Goal: Browse casually: Explore the website without a specific task or goal

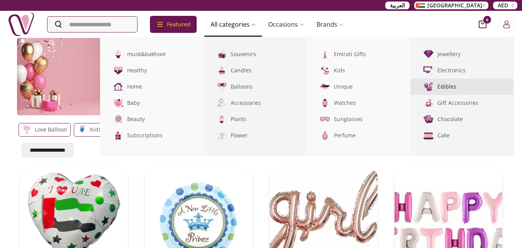
click at [448, 83] on link "Edibles" at bounding box center [462, 86] width 104 height 16
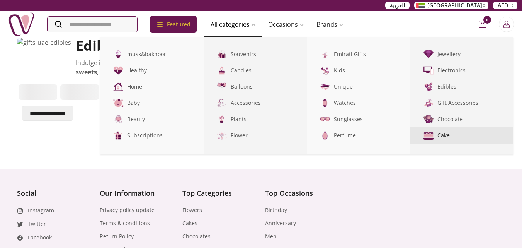
click at [435, 139] on img at bounding box center [428, 135] width 13 height 13
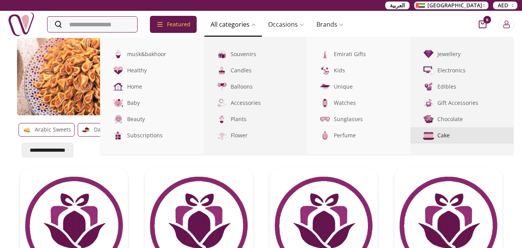
click at [435, 139] on img at bounding box center [428, 135] width 13 height 13
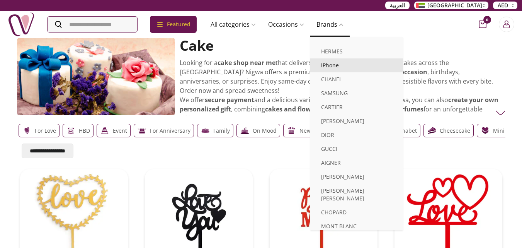
click at [340, 64] on link "iPhone" at bounding box center [356, 65] width 93 height 14
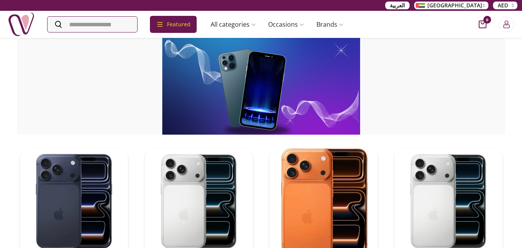
scroll to position [216, 0]
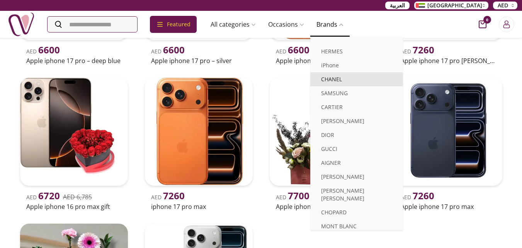
click at [344, 77] on link "CHANEL" at bounding box center [356, 79] width 93 height 14
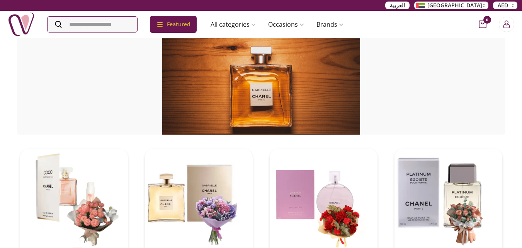
scroll to position [216, 0]
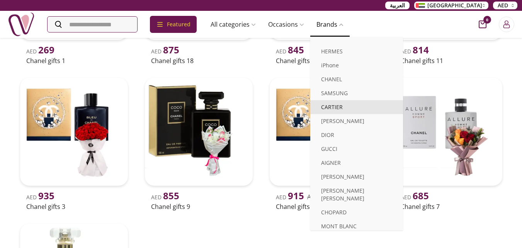
click at [351, 109] on link "CARTIER" at bounding box center [356, 107] width 93 height 14
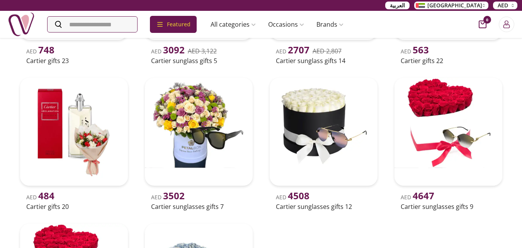
scroll to position [433, 0]
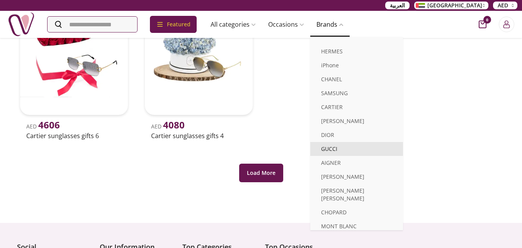
click at [345, 152] on link "GUCCI" at bounding box center [356, 149] width 93 height 14
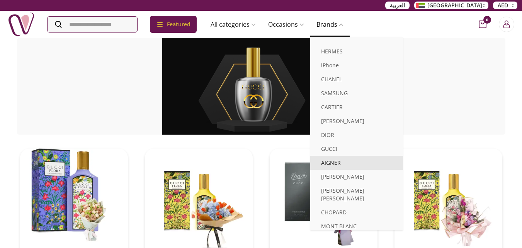
click at [344, 168] on link "AIGNER" at bounding box center [356, 163] width 93 height 14
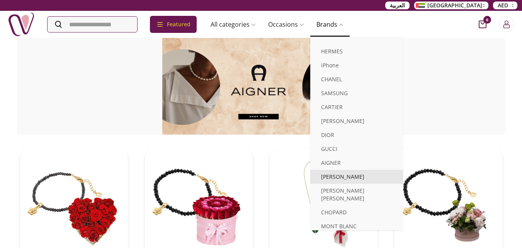
click at [344, 177] on link "[PERSON_NAME]" at bounding box center [356, 177] width 93 height 14
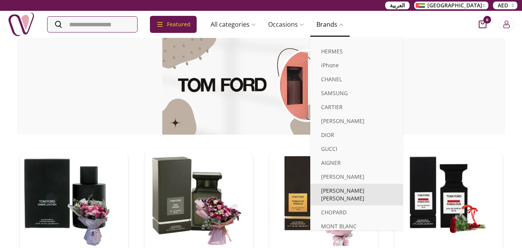
click at [347, 196] on link "[PERSON_NAME] [PERSON_NAME]" at bounding box center [356, 194] width 93 height 22
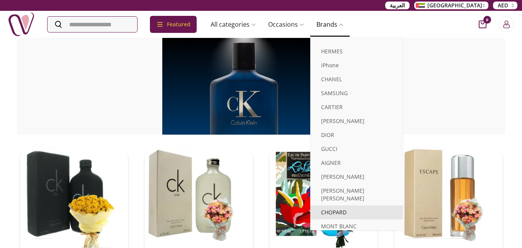
click at [343, 205] on link "CHOPARD" at bounding box center [356, 212] width 93 height 14
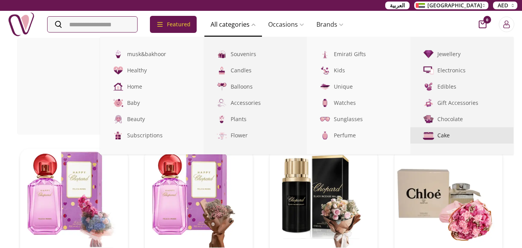
click at [435, 135] on img at bounding box center [428, 135] width 13 height 13
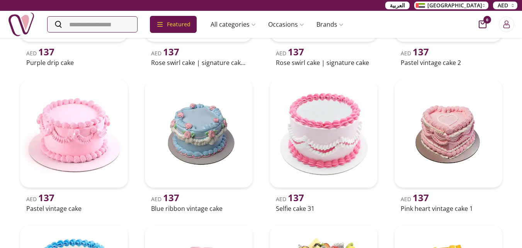
scroll to position [3447, 0]
